Goal: Task Accomplishment & Management: Use online tool/utility

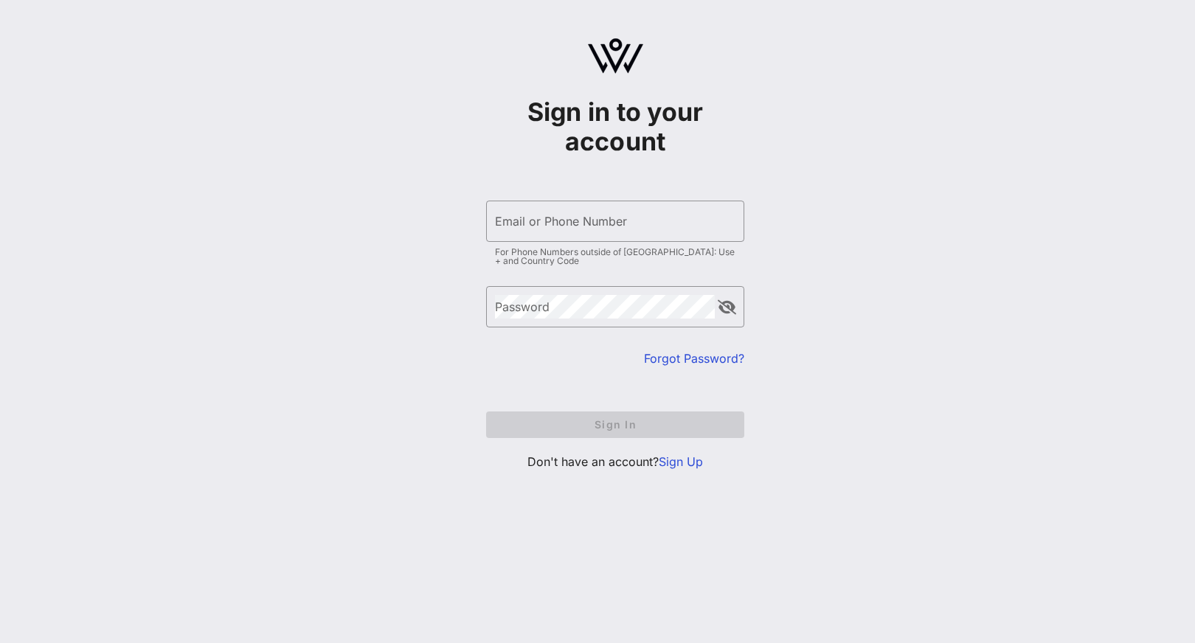
type input "[PERSON_NAME][EMAIL_ADDRESS][DOMAIN_NAME]"
click at [609, 419] on form "​ Email or Phone Number [PERSON_NAME][EMAIL_ADDRESS][DOMAIN_NAME] For Phone Num…" at bounding box center [615, 319] width 258 height 267
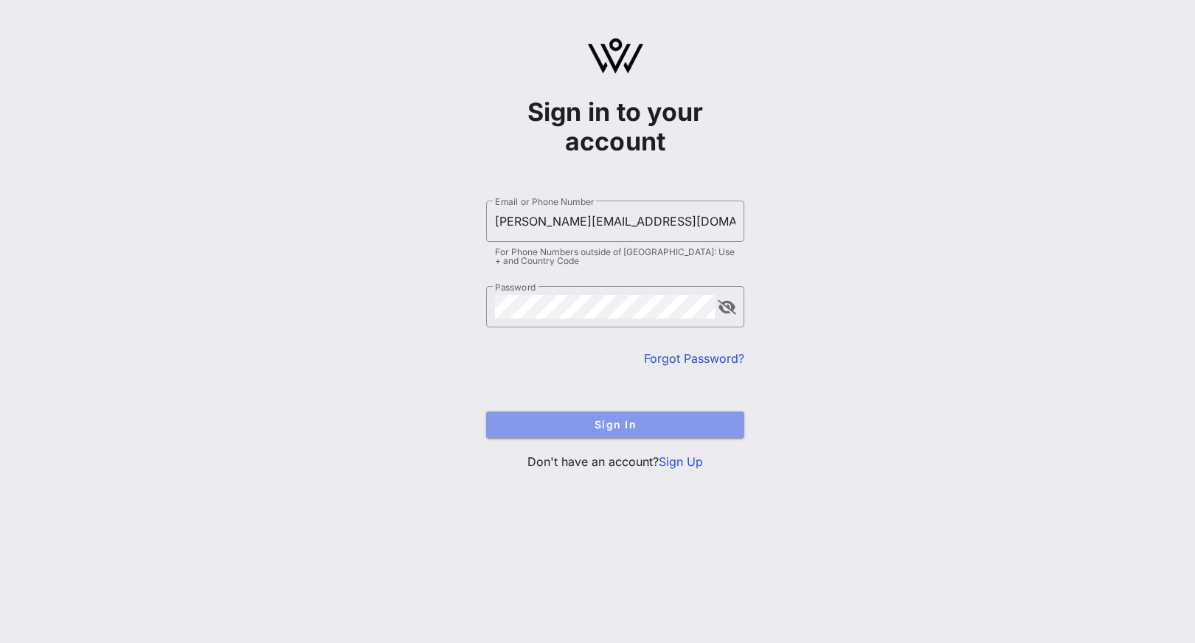
click at [609, 419] on span "Sign In" at bounding box center [615, 424] width 235 height 13
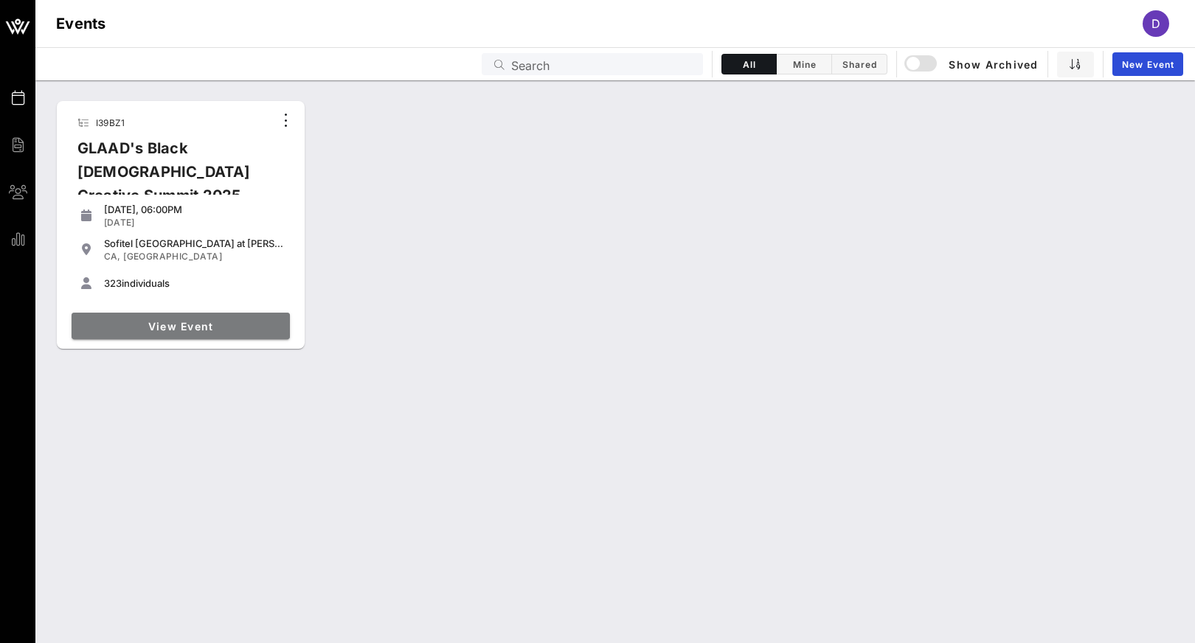
click at [224, 327] on span "View Event" at bounding box center [180, 326] width 207 height 13
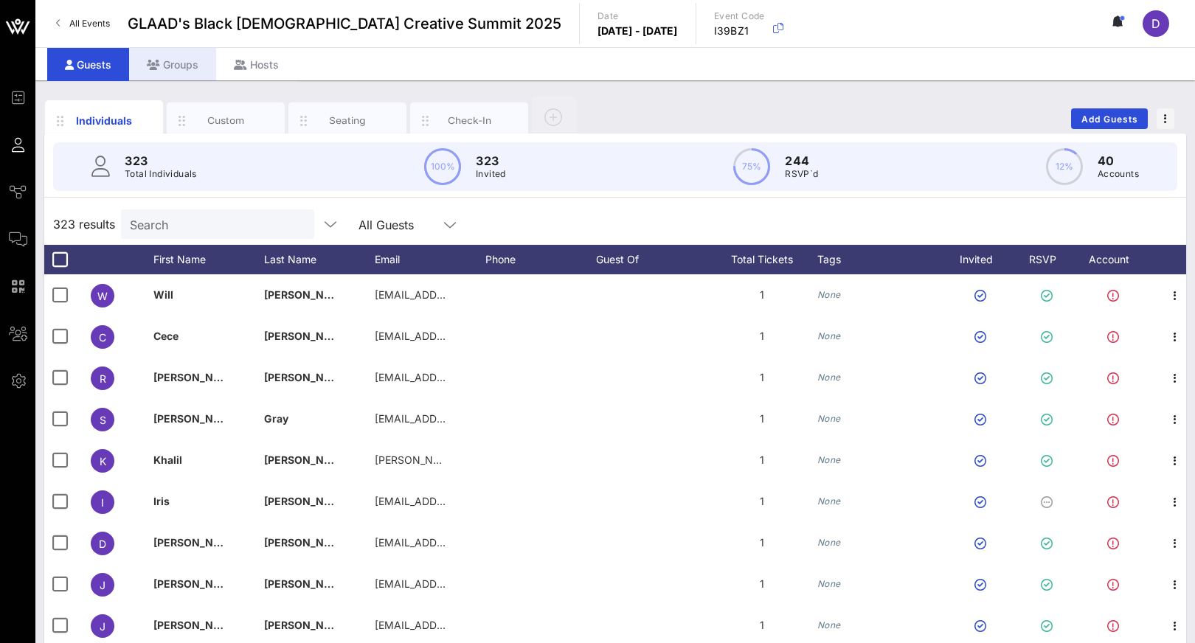
click at [184, 62] on div "Groups" at bounding box center [172, 64] width 87 height 33
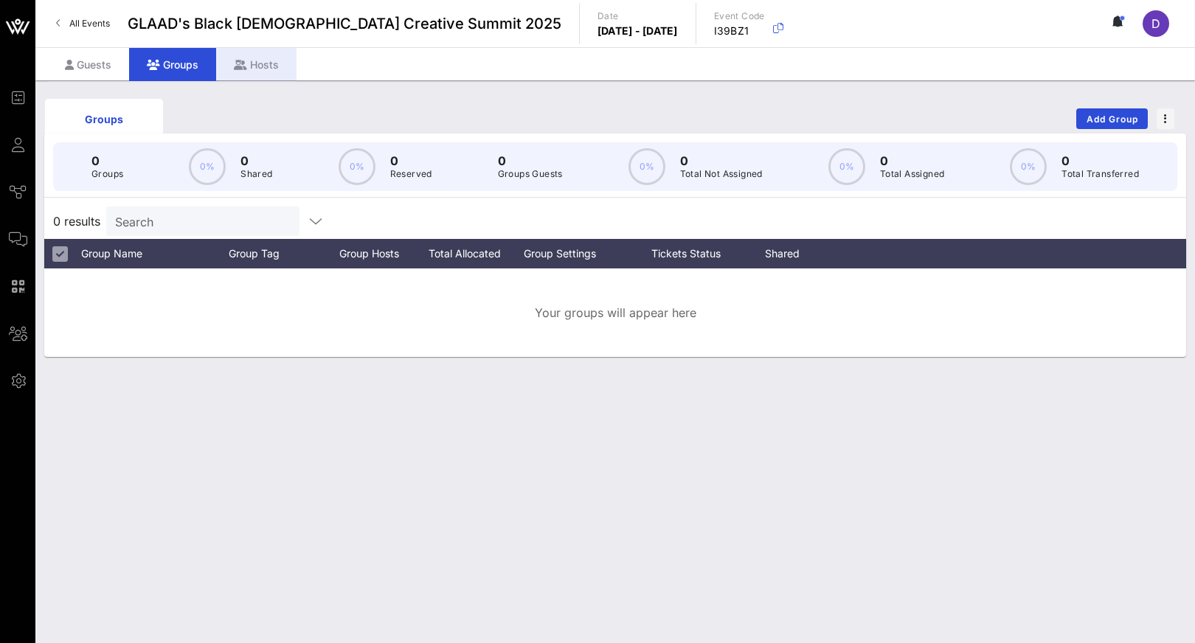
click at [249, 69] on div "Hosts" at bounding box center [256, 64] width 80 height 33
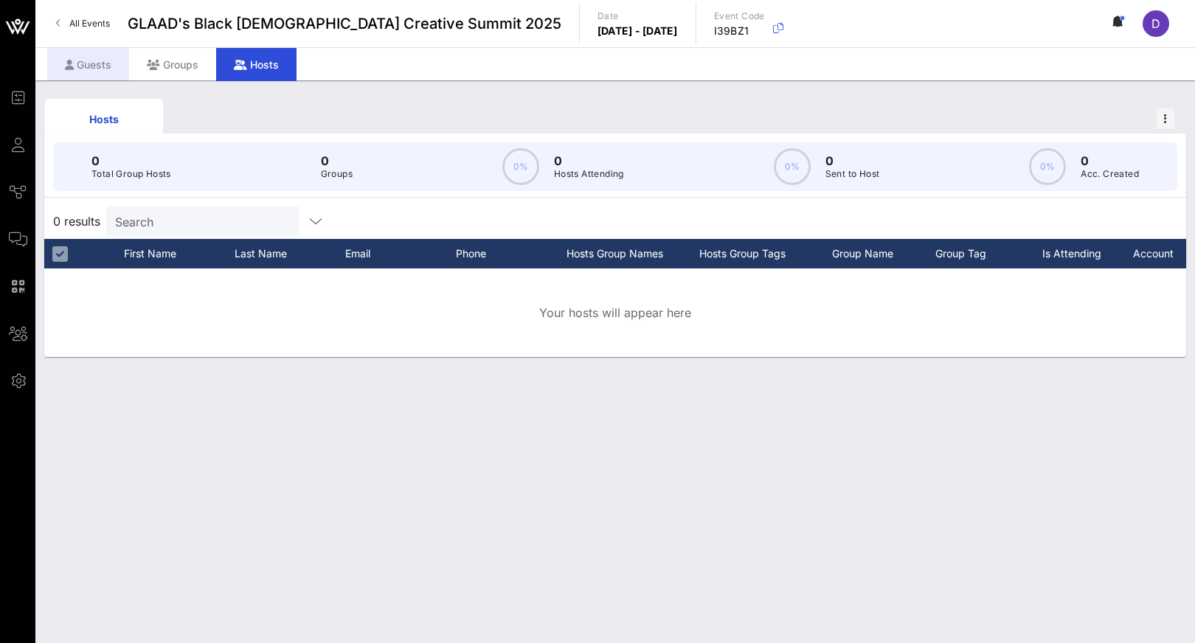
click at [94, 55] on div "Guests" at bounding box center [88, 64] width 82 height 33
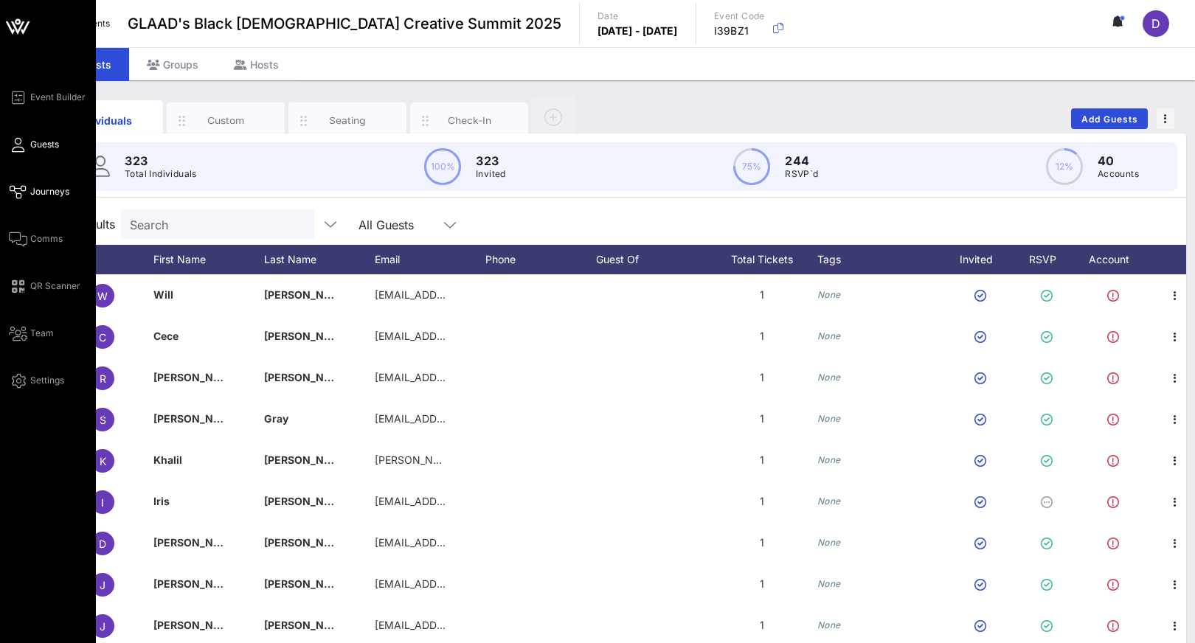
click at [46, 190] on span "Journeys" at bounding box center [49, 191] width 39 height 13
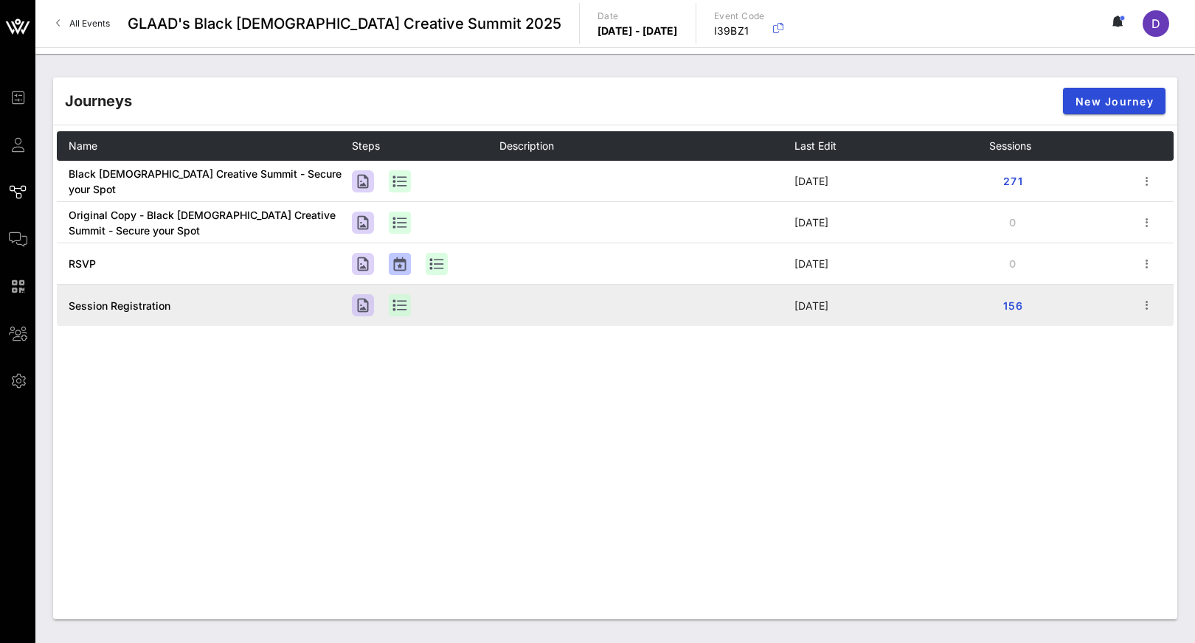
click at [134, 305] on span "Session Registration" at bounding box center [120, 306] width 102 height 13
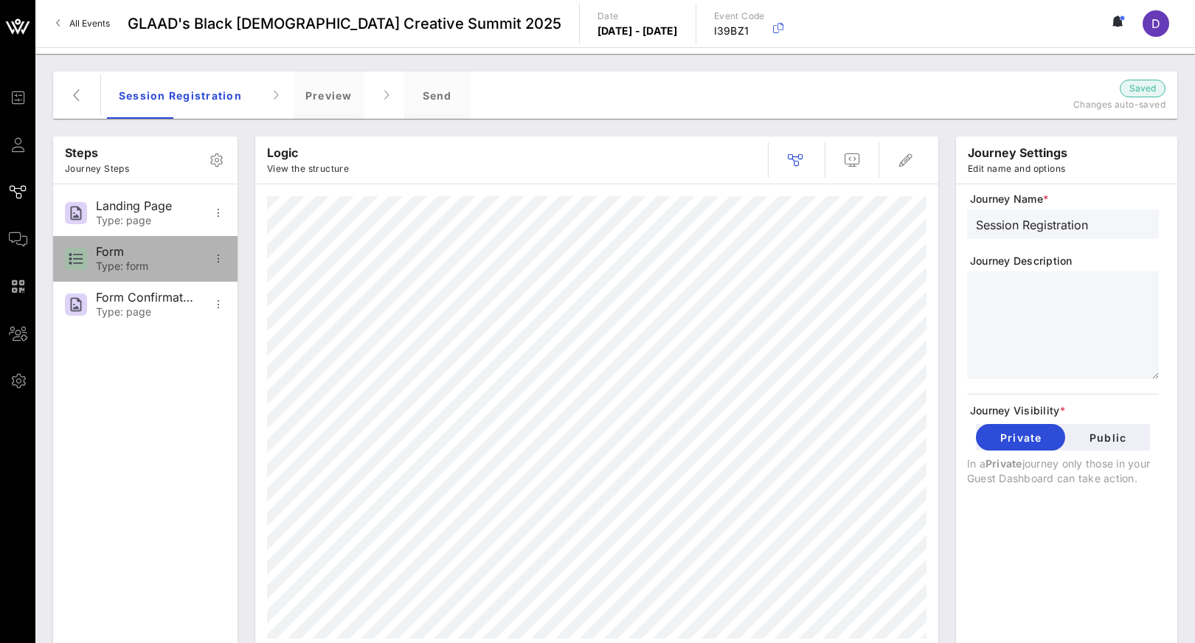
click at [136, 262] on div "Type: form" at bounding box center [144, 266] width 97 height 13
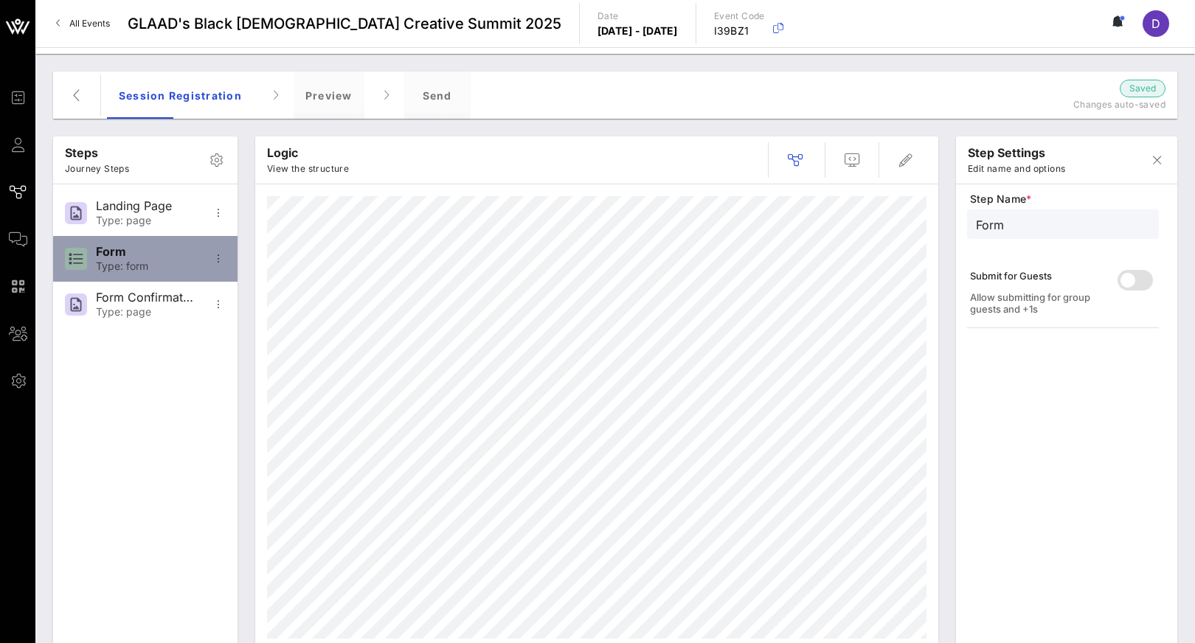
click at [136, 262] on div "Type: form" at bounding box center [144, 266] width 97 height 13
click at [219, 262] on icon "button" at bounding box center [219, 259] width 18 height 18
